Goal: Browse casually: Explore the website without a specific task or goal

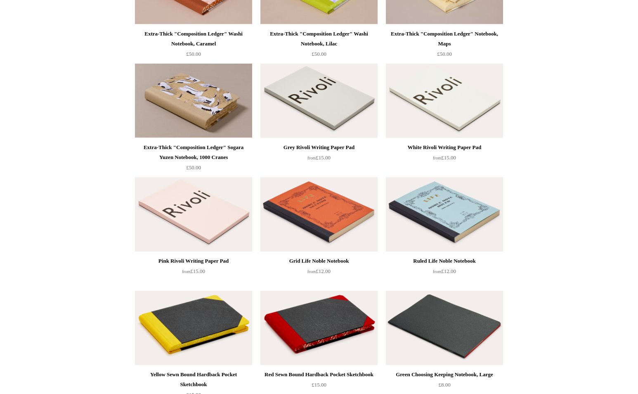
scroll to position [949, 0]
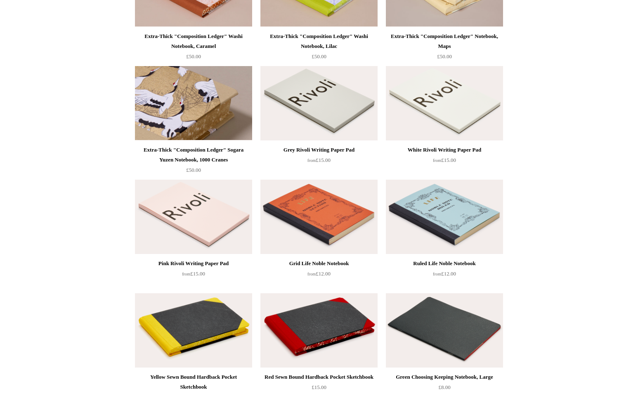
click at [208, 122] on img at bounding box center [193, 103] width 117 height 74
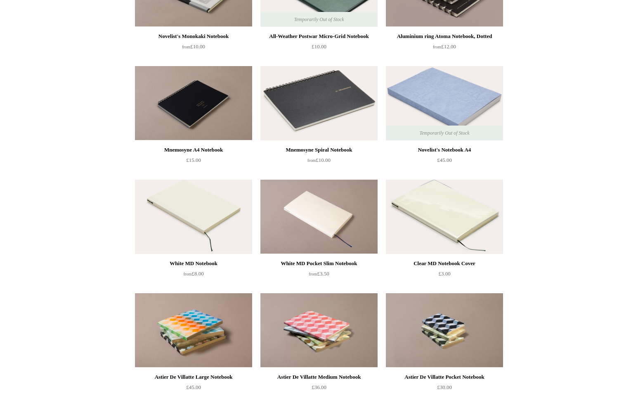
scroll to position [1734, 0]
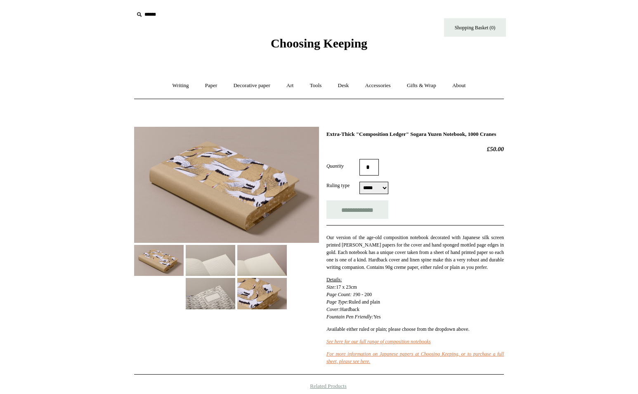
click at [211, 265] on img at bounding box center [211, 260] width 50 height 31
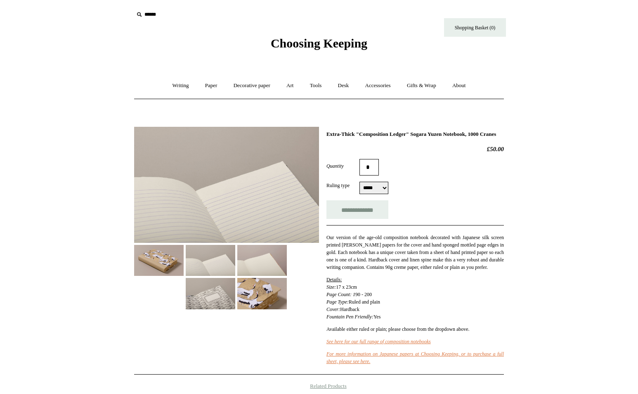
click at [257, 267] on img at bounding box center [262, 260] width 50 height 31
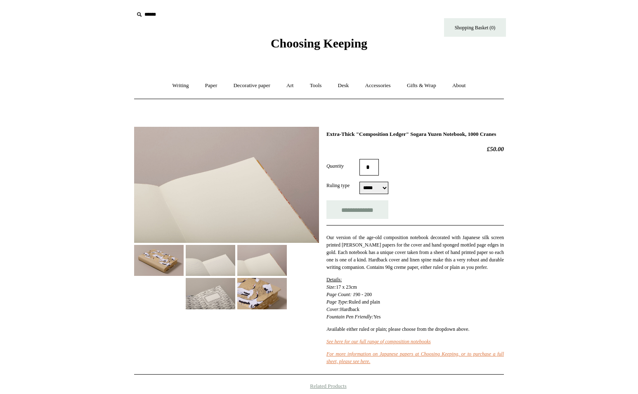
click at [230, 292] on img at bounding box center [211, 293] width 50 height 31
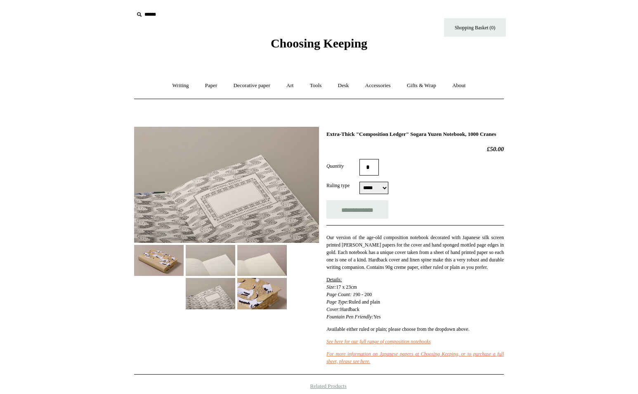
click at [256, 289] on img at bounding box center [262, 293] width 50 height 31
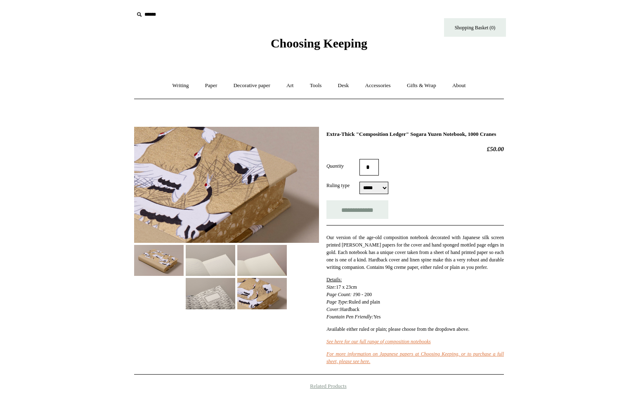
click at [167, 263] on img at bounding box center [159, 260] width 50 height 31
